Goal: Task Accomplishment & Management: Manage account settings

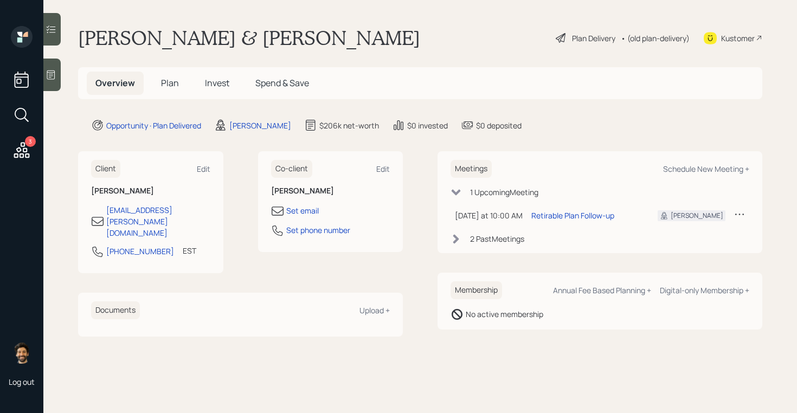
click at [169, 86] on span "Plan" at bounding box center [170, 83] width 18 height 12
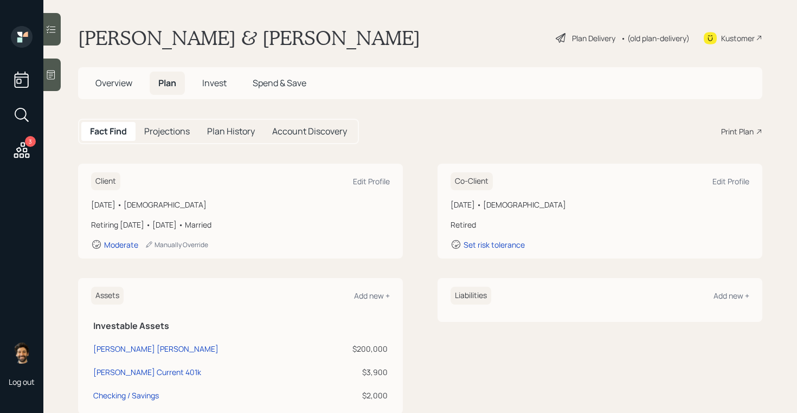
click at [20, 145] on icon at bounding box center [22, 150] width 20 height 20
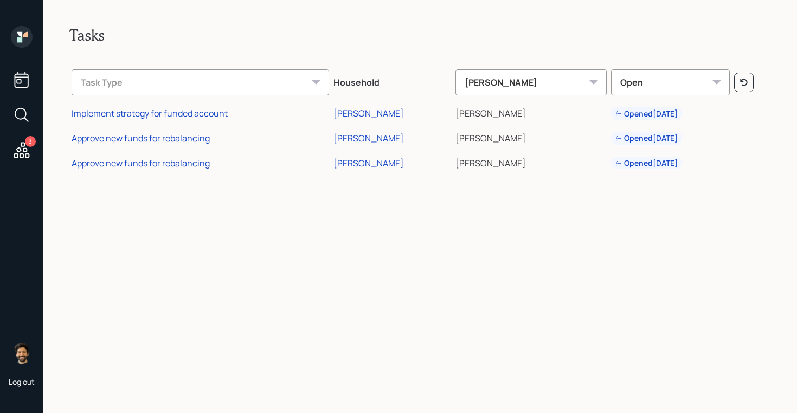
click at [32, 145] on div "3" at bounding box center [30, 141] width 11 height 11
click at [20, 39] on icon at bounding box center [19, 39] width 5 height 5
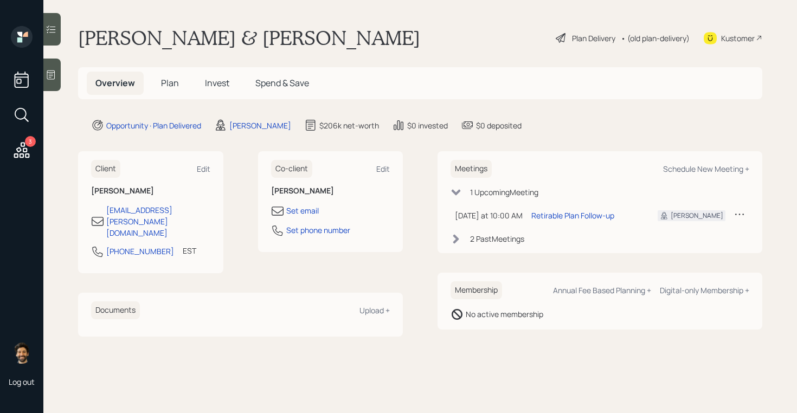
click at [166, 72] on h5 "Plan" at bounding box center [169, 83] width 35 height 23
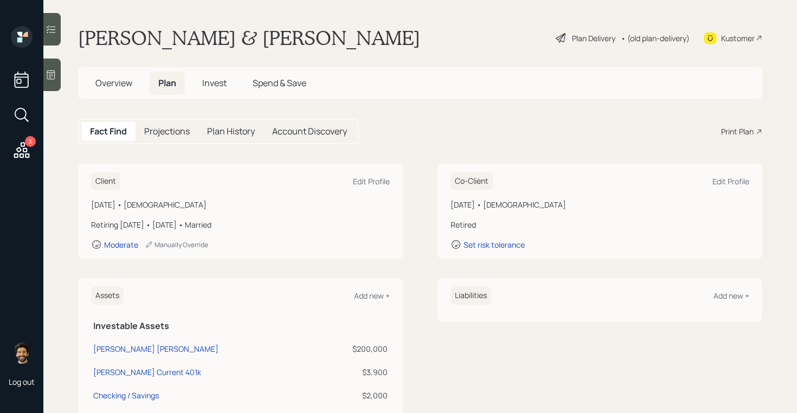
click at [646, 39] on div "• (old plan-delivery)" at bounding box center [654, 38] width 69 height 11
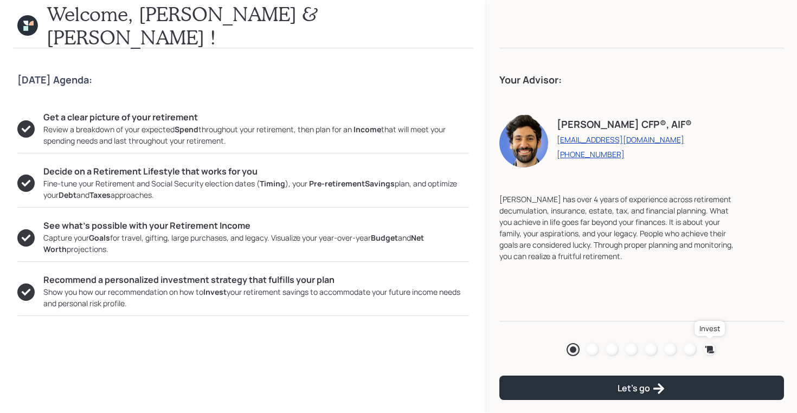
click at [711, 349] on icon at bounding box center [709, 349] width 9 height 7
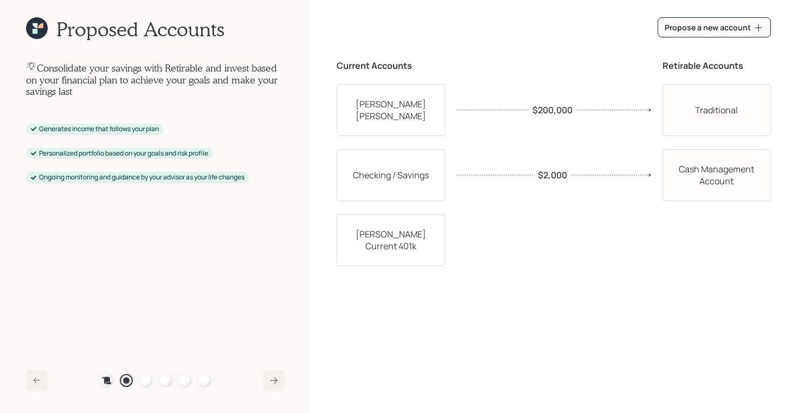
click at [172, 379] on div "Plan Recommended Accounts Investment Strategy Portfolio Details Pricing Become …" at bounding box center [155, 380] width 111 height 13
click at [163, 379] on div at bounding box center [165, 380] width 13 height 13
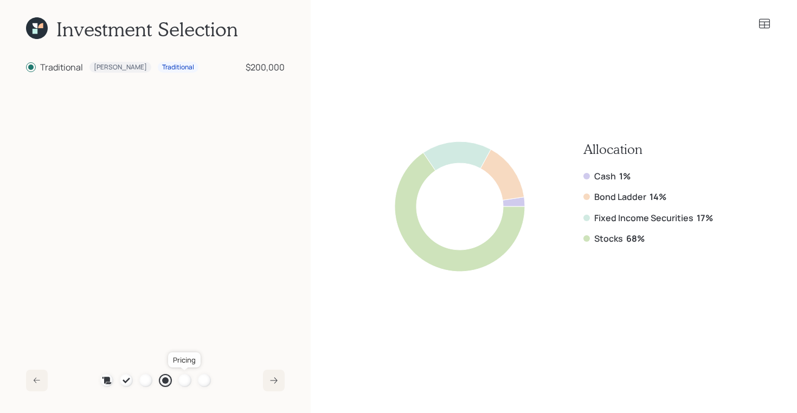
click at [182, 378] on div at bounding box center [184, 380] width 13 height 13
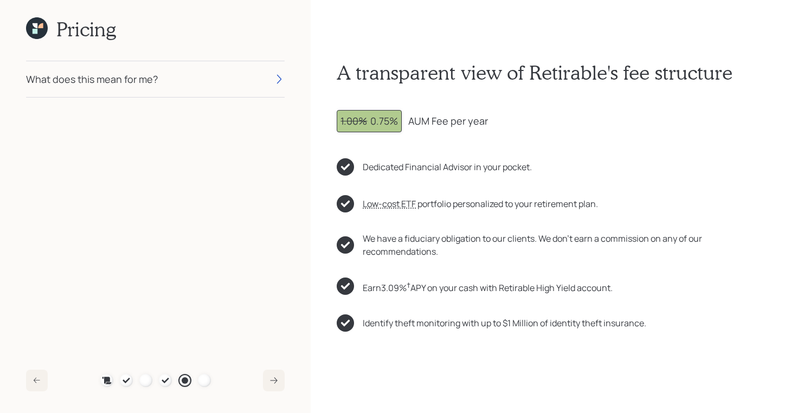
click at [206, 92] on div "What does this mean for me?" at bounding box center [155, 79] width 258 height 36
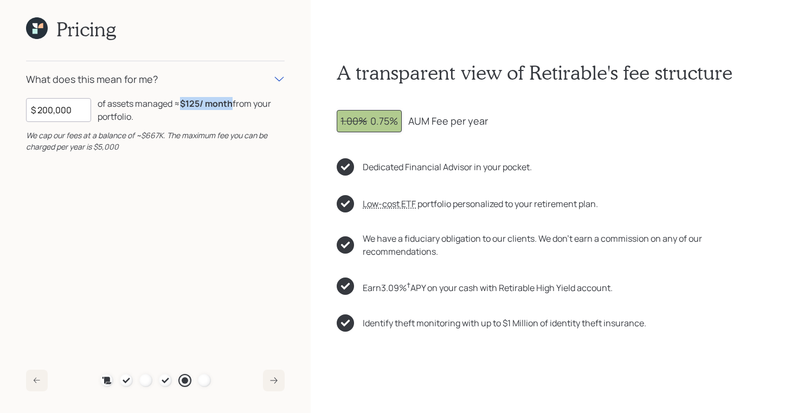
drag, startPoint x: 184, startPoint y: 106, endPoint x: 232, endPoint y: 108, distance: 48.8
click at [232, 108] on b "$125 / month" at bounding box center [206, 104] width 53 height 12
click at [181, 100] on div "of assets managed ≈ $125 / month from your portfolio ." at bounding box center [191, 110] width 187 height 26
drag, startPoint x: 184, startPoint y: 102, endPoint x: 239, endPoint y: 103, distance: 55.8
click at [239, 103] on div "of assets managed ≈ $125 / month from your portfolio ." at bounding box center [191, 110] width 187 height 26
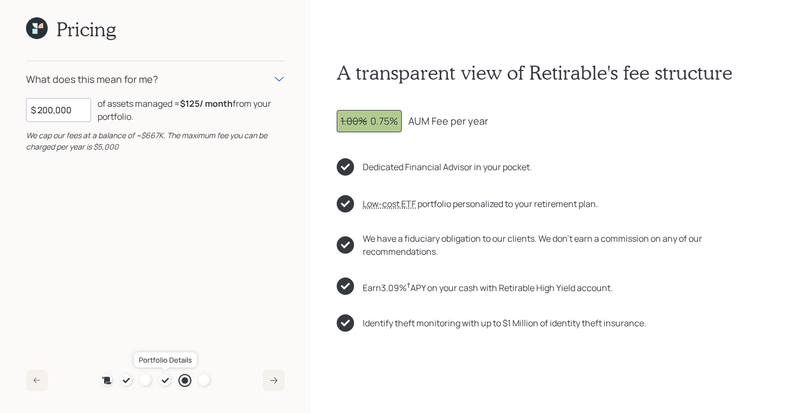
click at [167, 383] on icon at bounding box center [165, 380] width 9 height 9
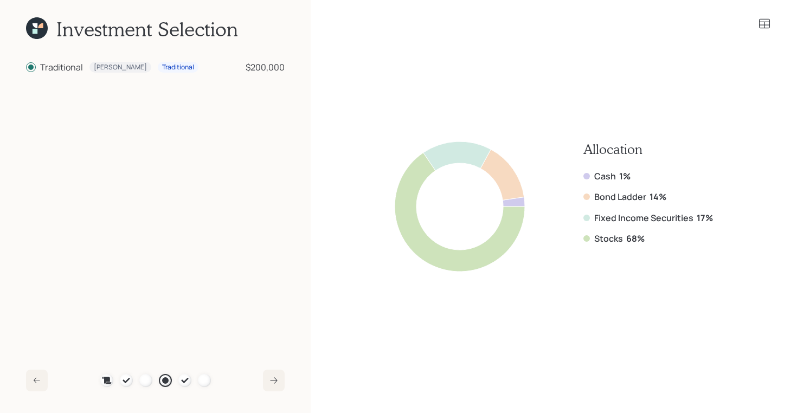
click at [763, 23] on icon at bounding box center [764, 23] width 13 height 13
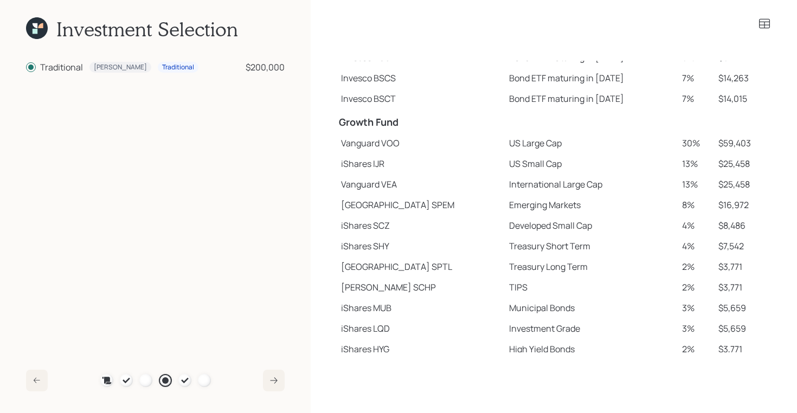
scroll to position [139, 0]
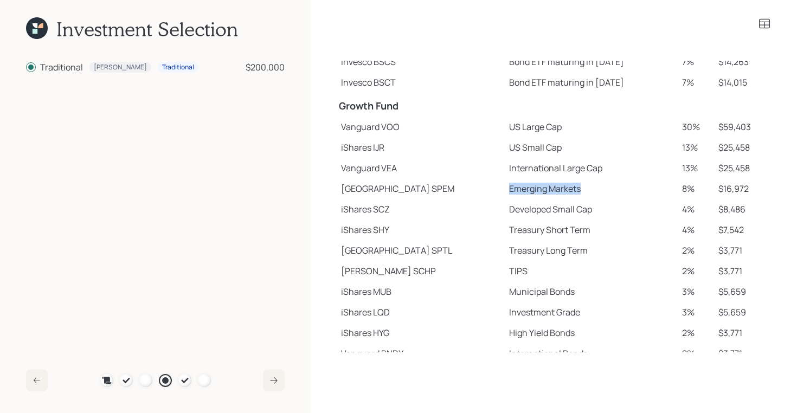
drag, startPoint x: 470, startPoint y: 186, endPoint x: 548, endPoint y: 192, distance: 78.8
click at [548, 192] on td "Emerging Markets" at bounding box center [590, 188] width 173 height 21
drag, startPoint x: 472, startPoint y: 208, endPoint x: 566, endPoint y: 208, distance: 93.7
click at [566, 208] on td "Developed Small Cap" at bounding box center [590, 209] width 173 height 21
drag, startPoint x: 469, startPoint y: 229, endPoint x: 546, endPoint y: 225, distance: 77.6
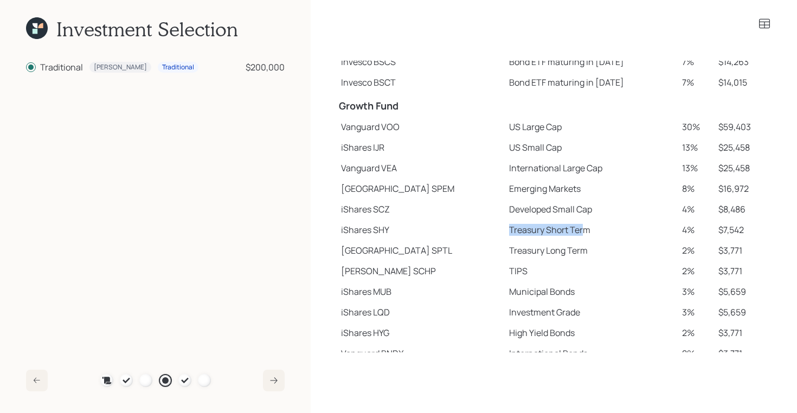
click at [546, 225] on td "Treasury Short Term" at bounding box center [590, 229] width 173 height 21
drag, startPoint x: 469, startPoint y: 251, endPoint x: 519, endPoint y: 250, distance: 49.3
click at [519, 250] on td "Treasury Long Term" at bounding box center [590, 250] width 173 height 21
drag, startPoint x: 468, startPoint y: 148, endPoint x: 550, endPoint y: 147, distance: 81.8
click at [550, 147] on td "US Small Cap" at bounding box center [590, 147] width 173 height 21
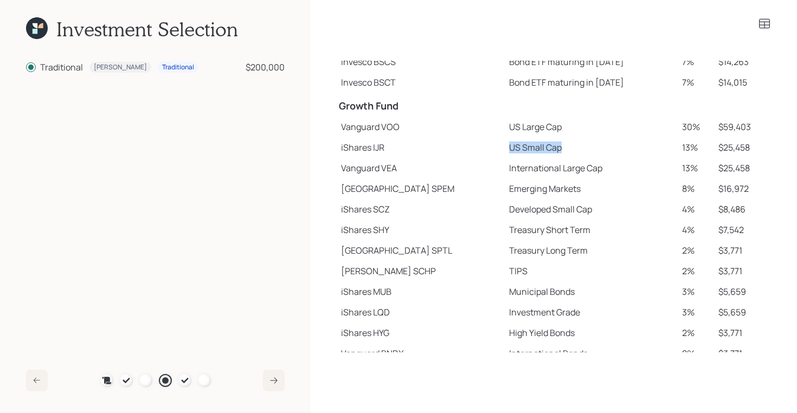
scroll to position [150, 0]
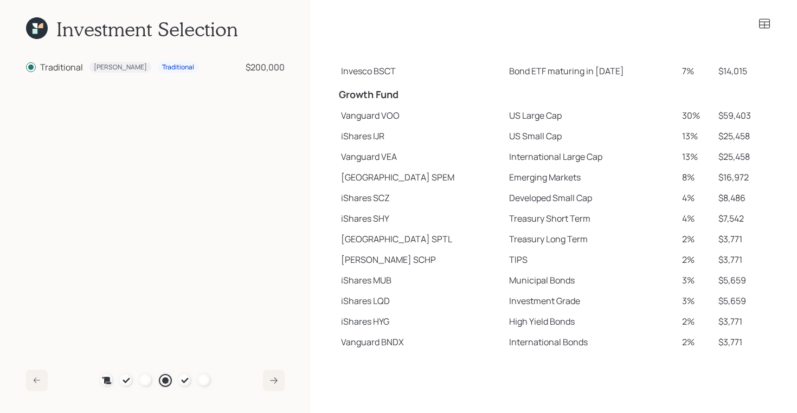
click at [36, 34] on icon at bounding box center [37, 28] width 22 height 22
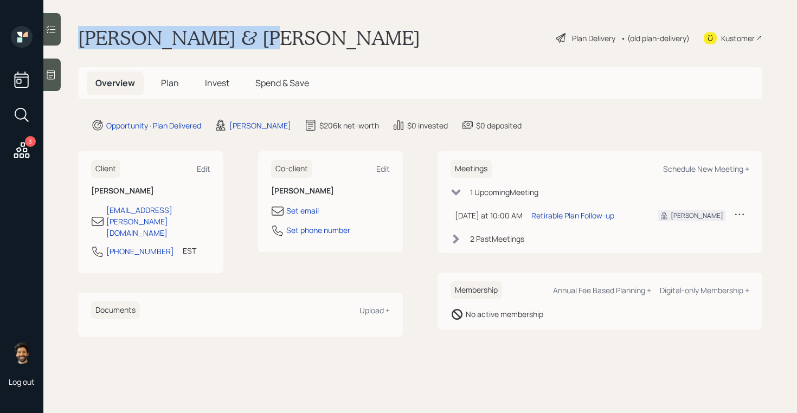
drag, startPoint x: 253, startPoint y: 46, endPoint x: 79, endPoint y: 41, distance: 174.0
click at [79, 41] on div "[PERSON_NAME] & [PERSON_NAME] Plan Delivery • (old plan-delivery) Kustomer" at bounding box center [420, 38] width 684 height 24
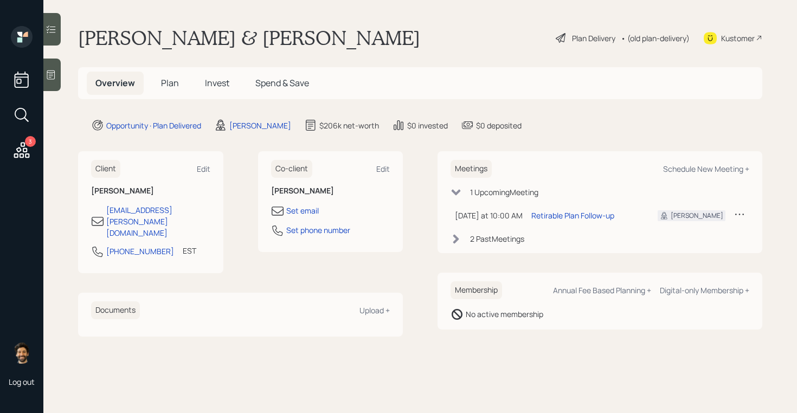
click at [168, 85] on span "Plan" at bounding box center [170, 83] width 18 height 12
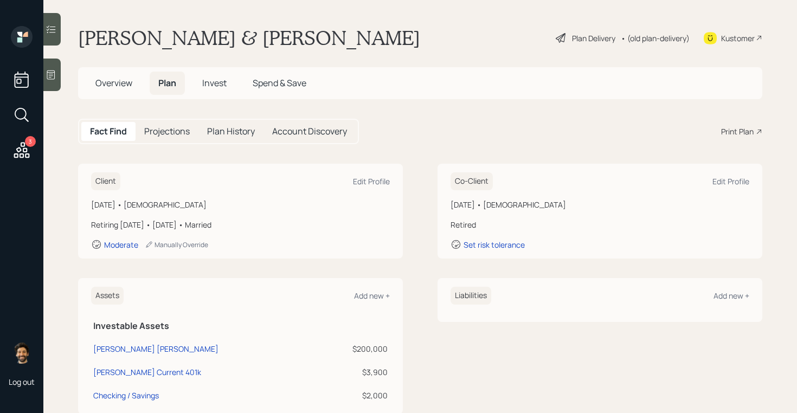
click at [111, 84] on span "Overview" at bounding box center [113, 83] width 37 height 12
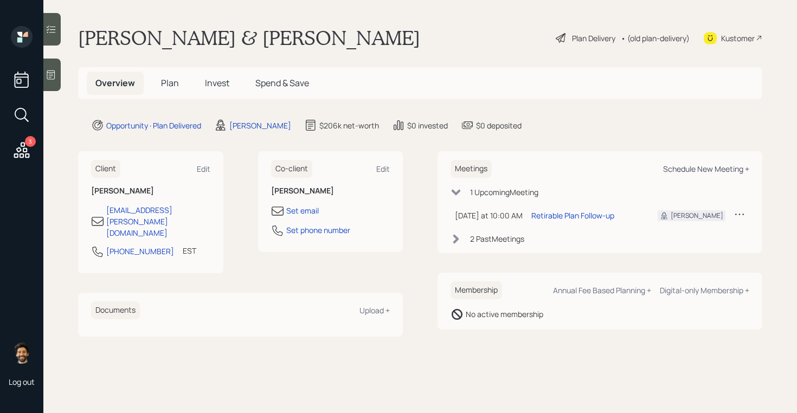
click at [698, 171] on div "Schedule New Meeting +" at bounding box center [706, 169] width 86 height 10
select select "f14b762f-c7c2-4b89-9227-8fa891345eea"
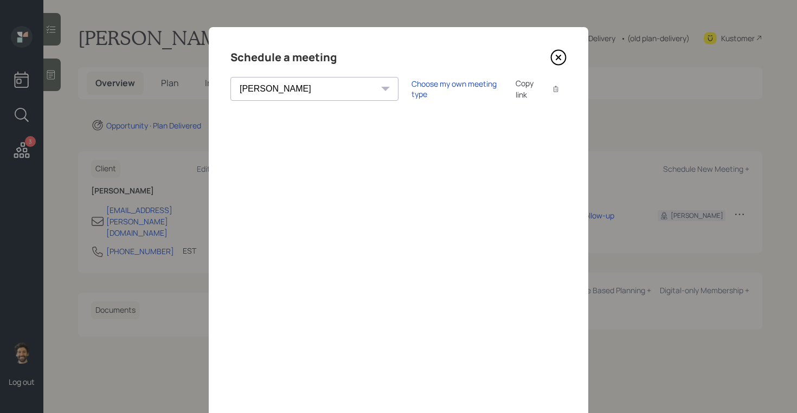
click at [560, 54] on icon at bounding box center [558, 57] width 16 height 16
